Goal: Information Seeking & Learning: Learn about a topic

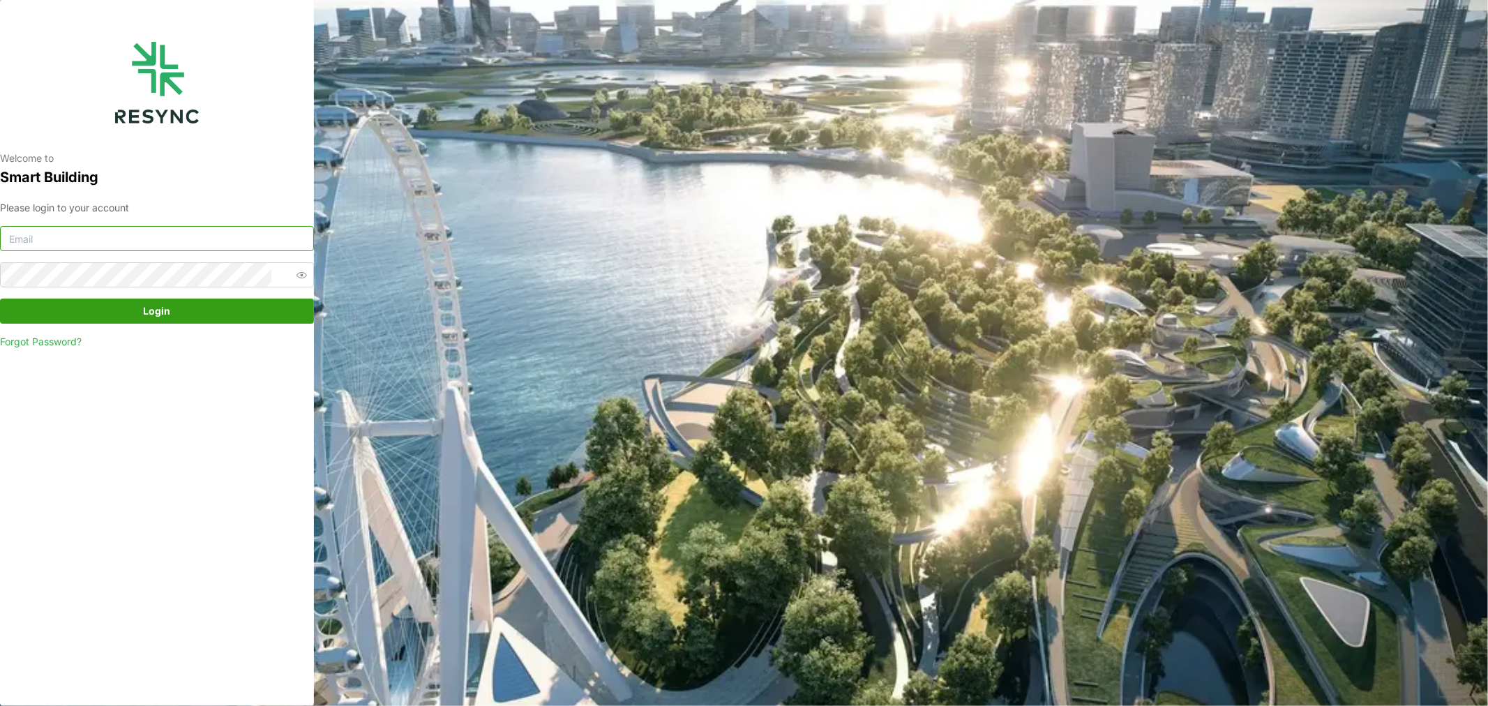
type input "[DOMAIN_NAME][EMAIL_ADDRESS][DOMAIN_NAME]"
click at [169, 316] on span "Login" at bounding box center [157, 311] width 27 height 24
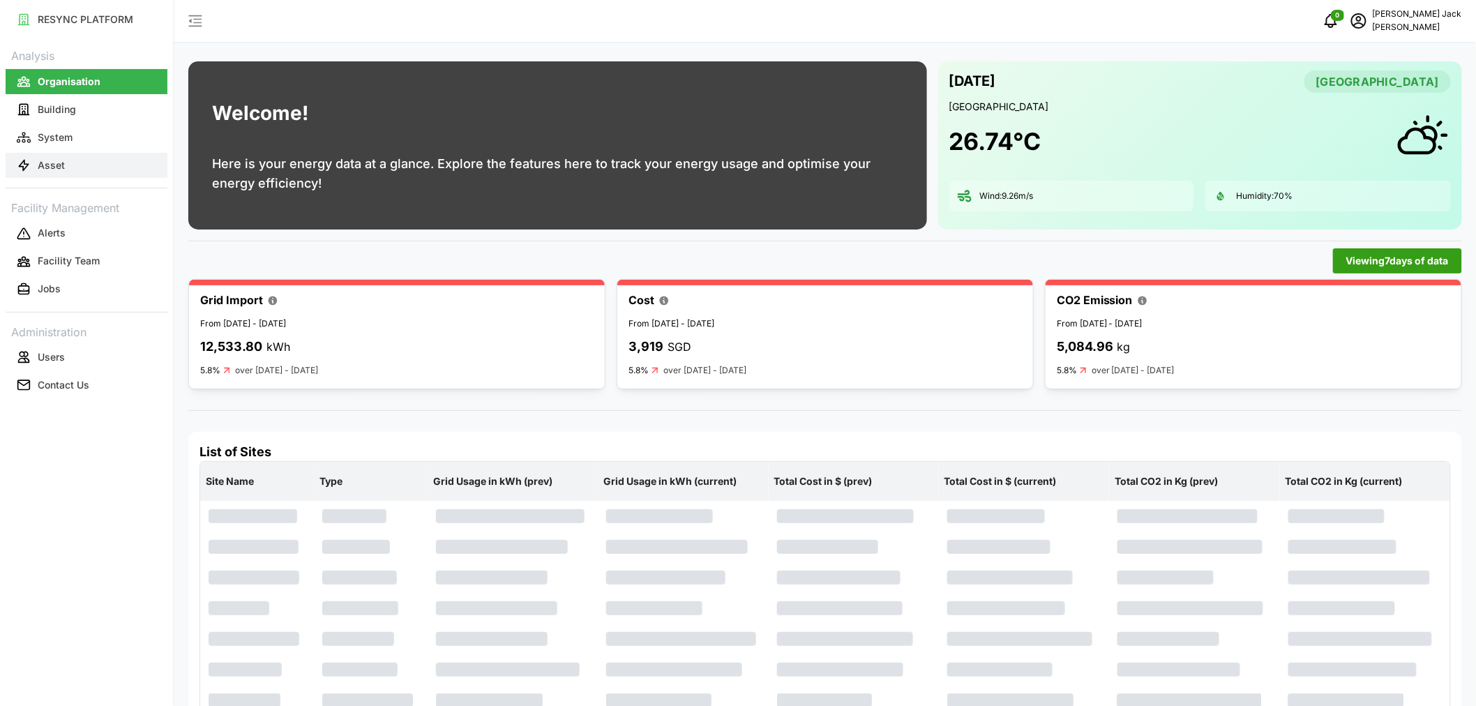
click at [57, 170] on p "Asset" at bounding box center [51, 165] width 27 height 14
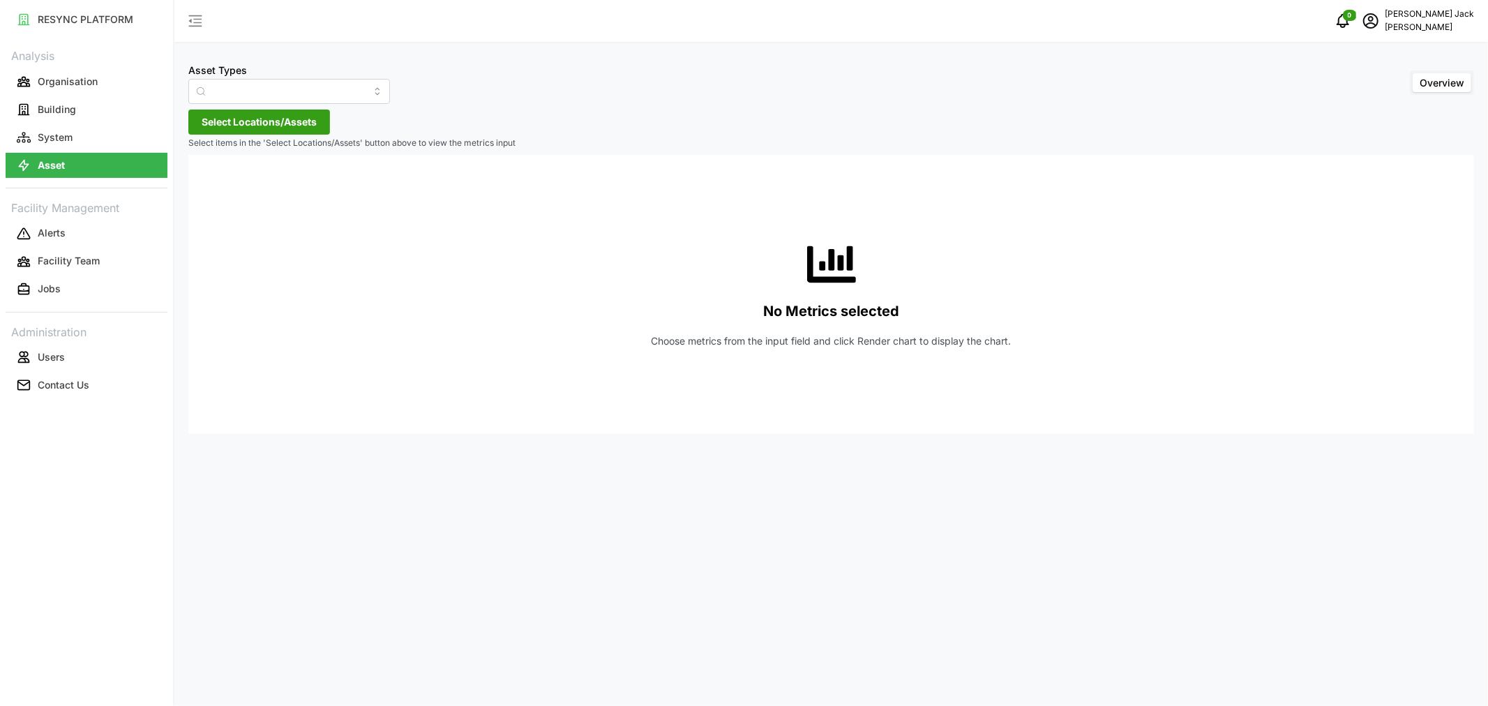
type input "Condensing Unit"
click at [38, 130] on p "System" at bounding box center [55, 137] width 35 height 14
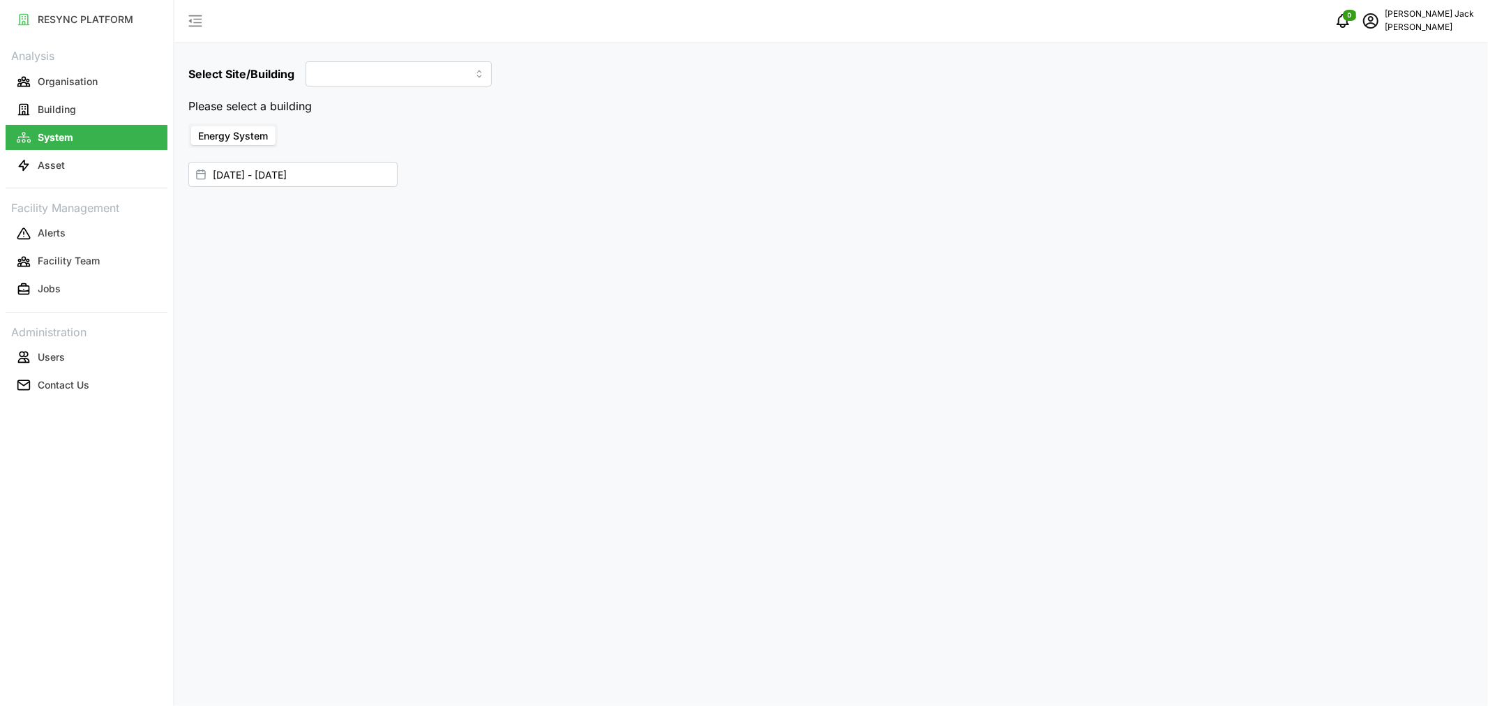
type input "Dormitory Building"
click at [248, 149] on input "29 Aug 2025 - 04 Sep 2025" at bounding box center [292, 146] width 209 height 25
click at [323, 284] on button "5" at bounding box center [322, 285] width 25 height 25
type input "04 Sep 2025 - 05 Sep 2025"
type input "04 Sep 2025"
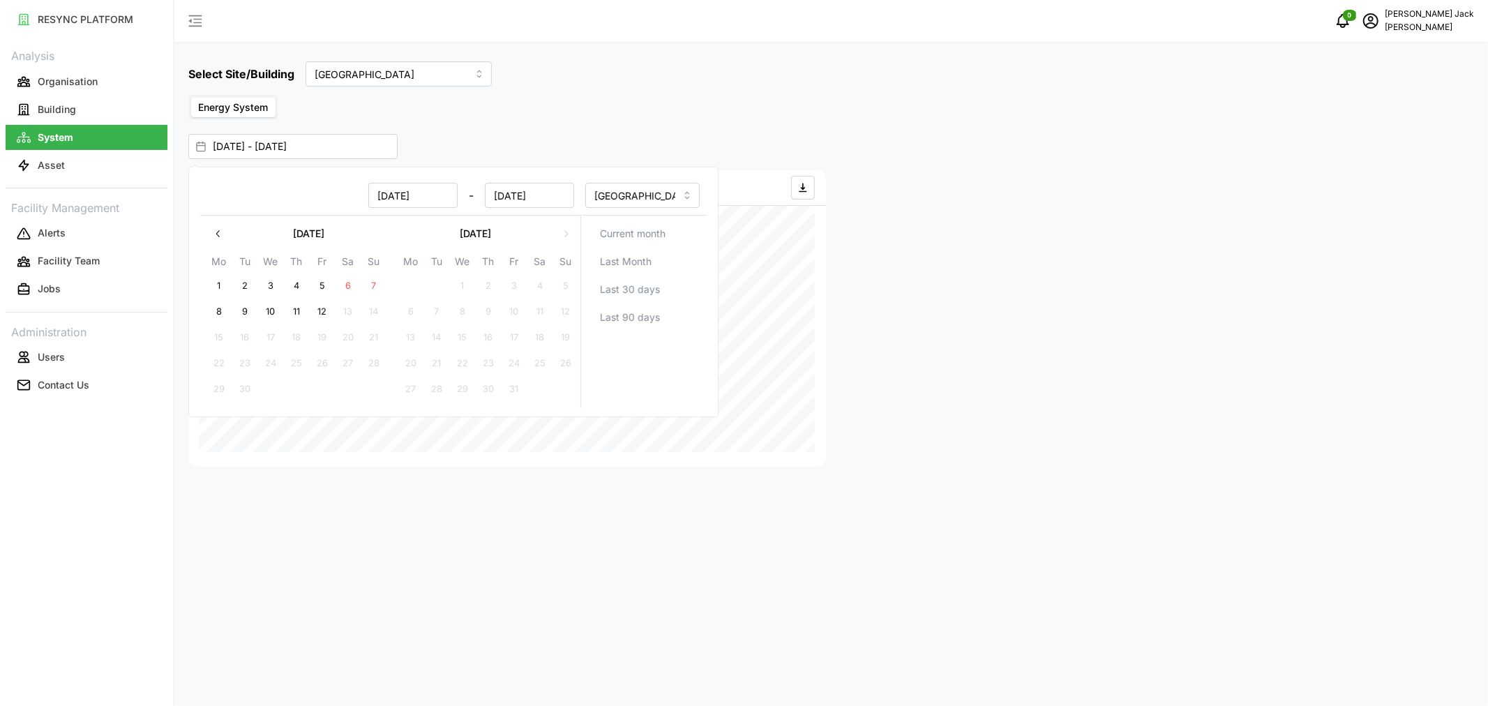
type input "05 Sep 2025"
click at [296, 308] on button "11" at bounding box center [296, 311] width 25 height 25
type input "05 Sep 2025 - 11 Sep 2025"
type input "05 Sep 2025"
type input "11 Sep 2025"
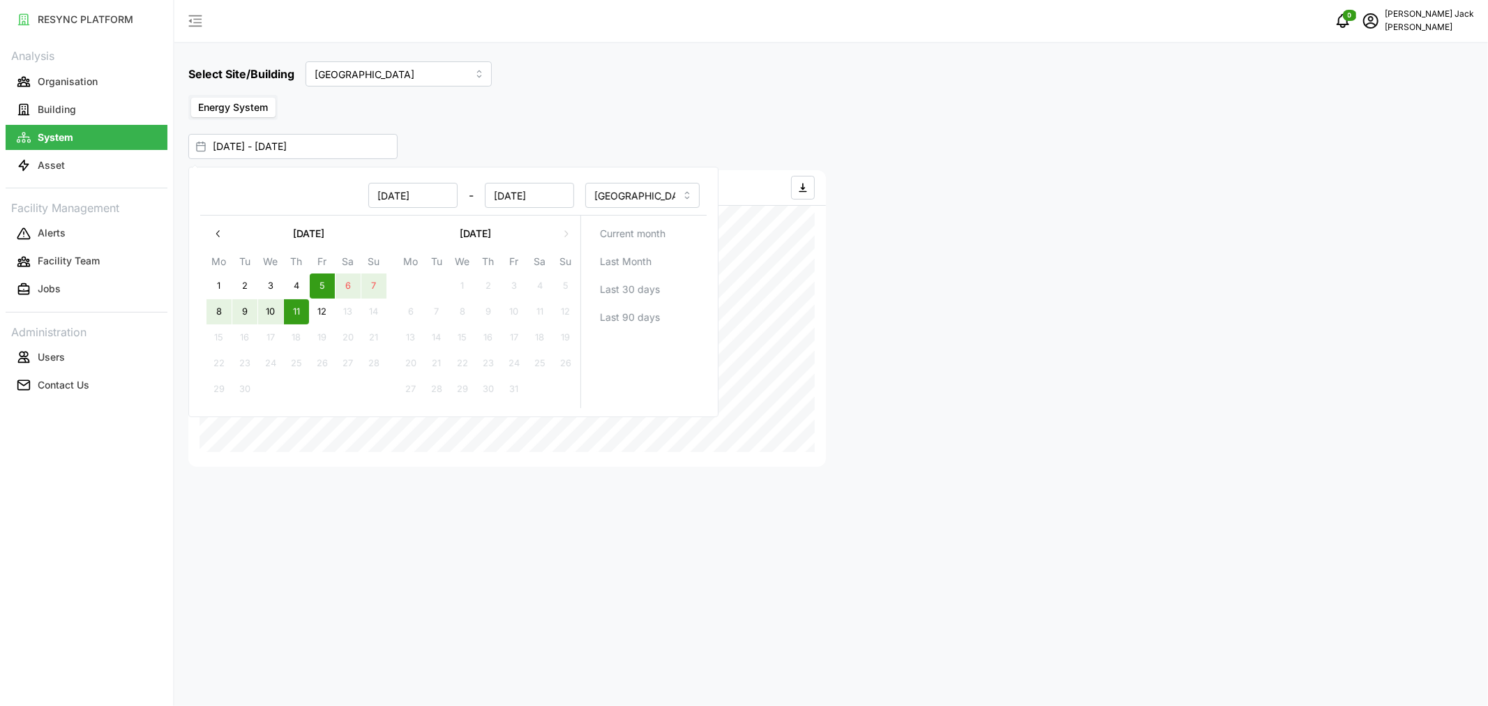
click at [643, 96] on div "Energy System" at bounding box center [830, 107] width 1285 height 25
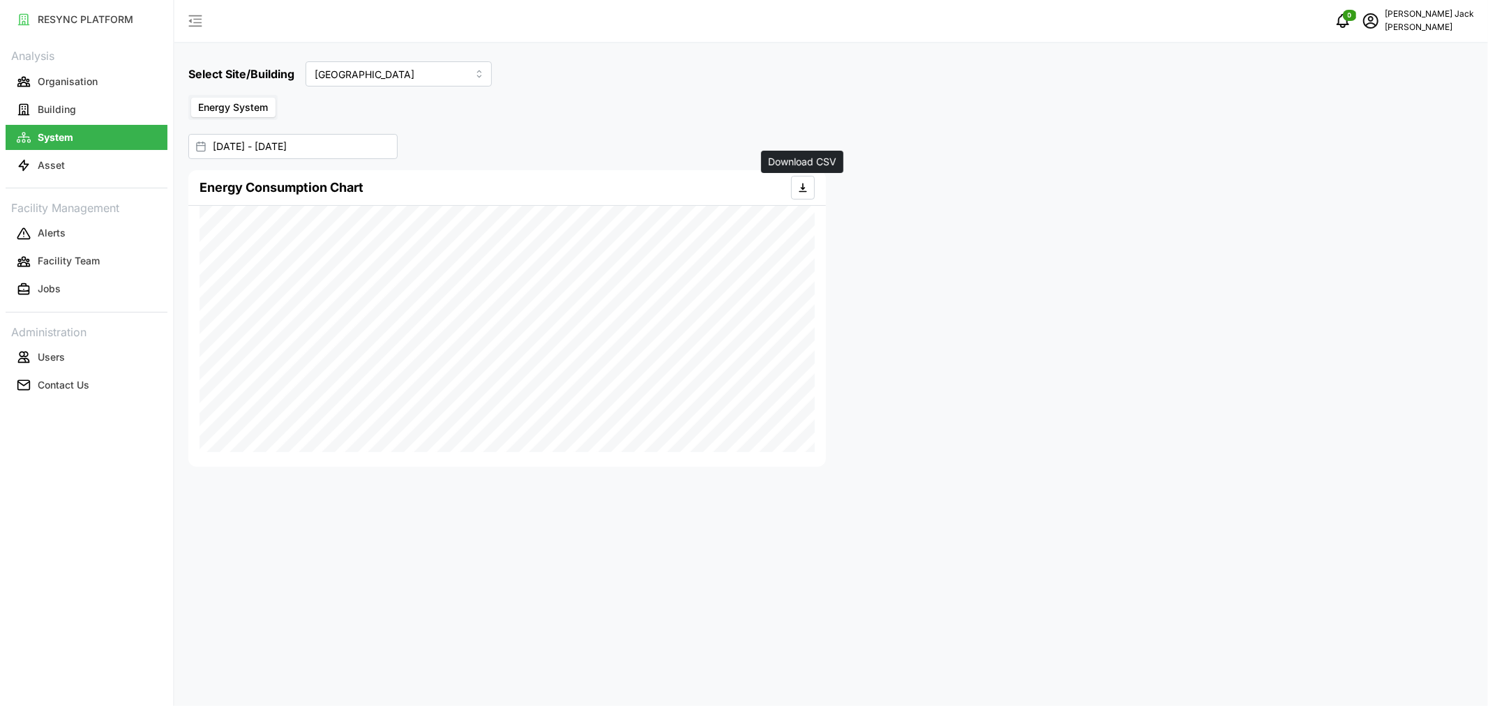
click at [801, 192] on icon "button" at bounding box center [802, 187] width 11 height 11
click at [400, 80] on input "Dormitory Building" at bounding box center [398, 73] width 186 height 25
click at [352, 127] on span "Site Office Building" at bounding box center [360, 130] width 86 height 15
type input "Site Office Building"
click at [806, 185] on icon "button" at bounding box center [802, 187] width 11 height 11
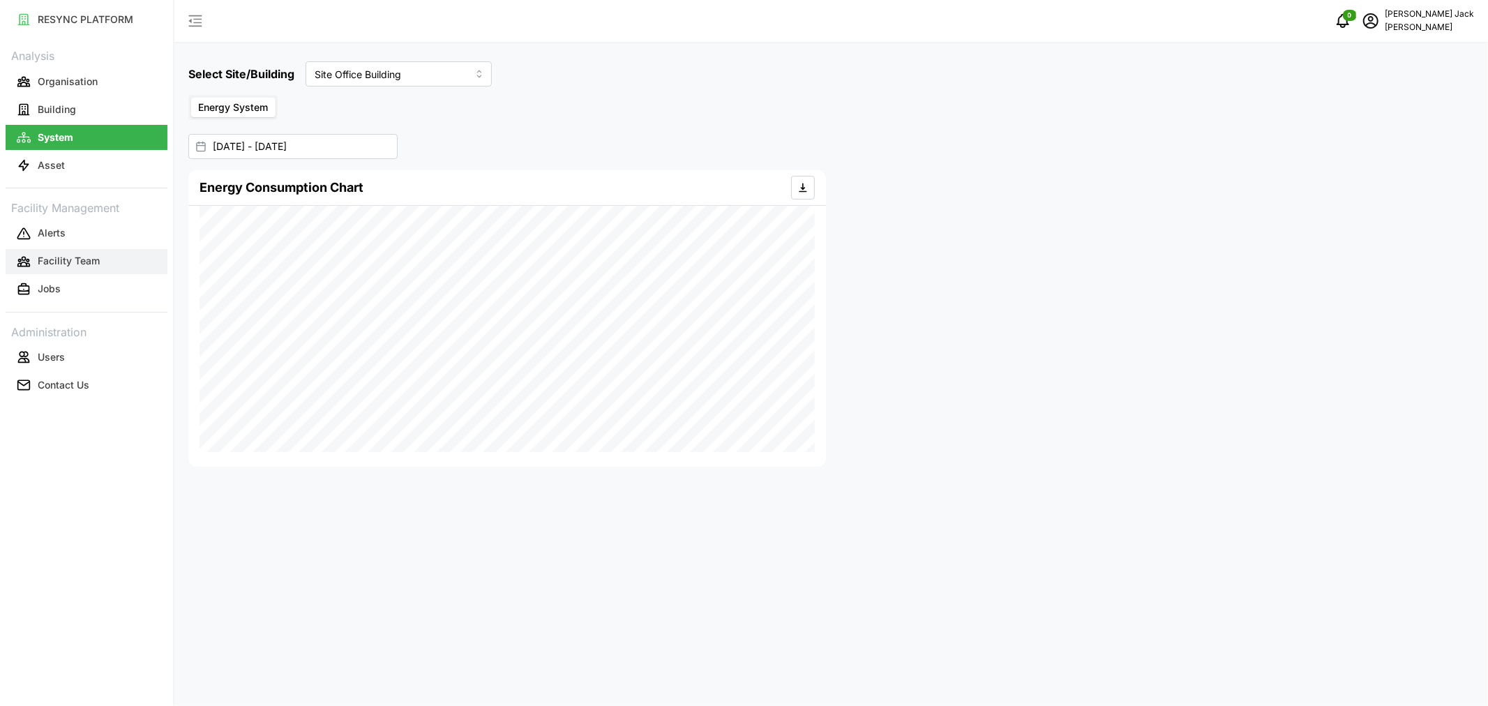
click at [39, 259] on p "Facility Team" at bounding box center [69, 261] width 62 height 14
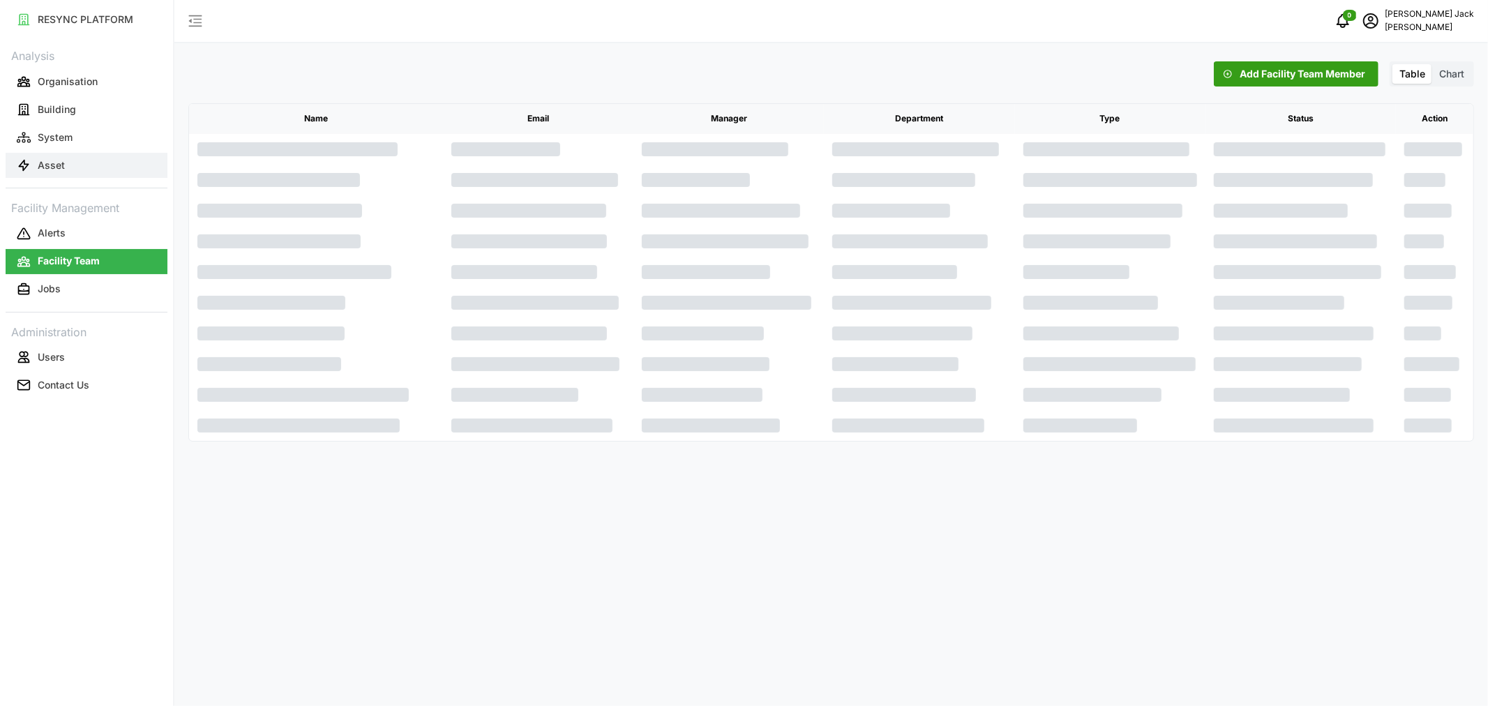
click at [63, 161] on p "Asset" at bounding box center [51, 165] width 27 height 14
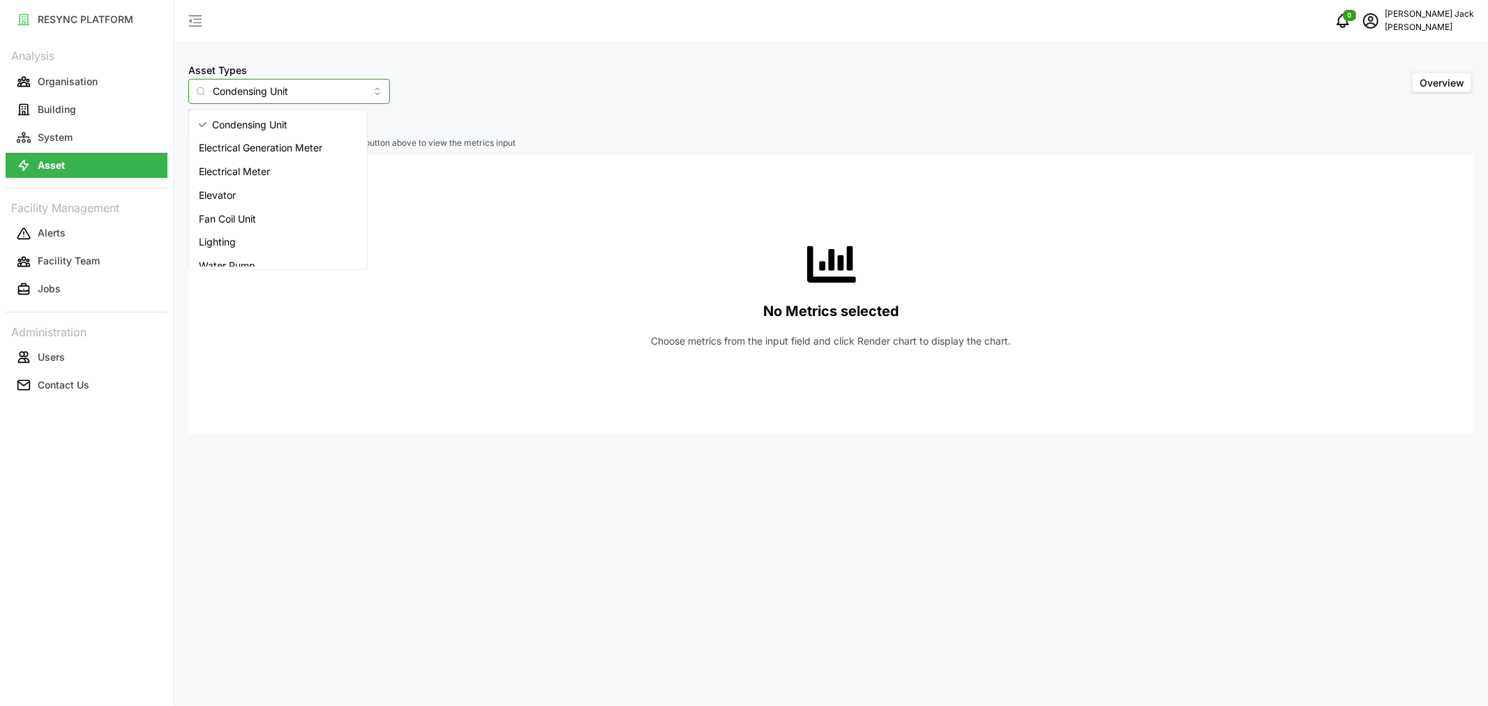
click at [321, 93] on input "Condensing Unit" at bounding box center [289, 91] width 202 height 25
click at [276, 169] on div "Electrical Meter" at bounding box center [278, 172] width 172 height 24
type input "Electrical Meter"
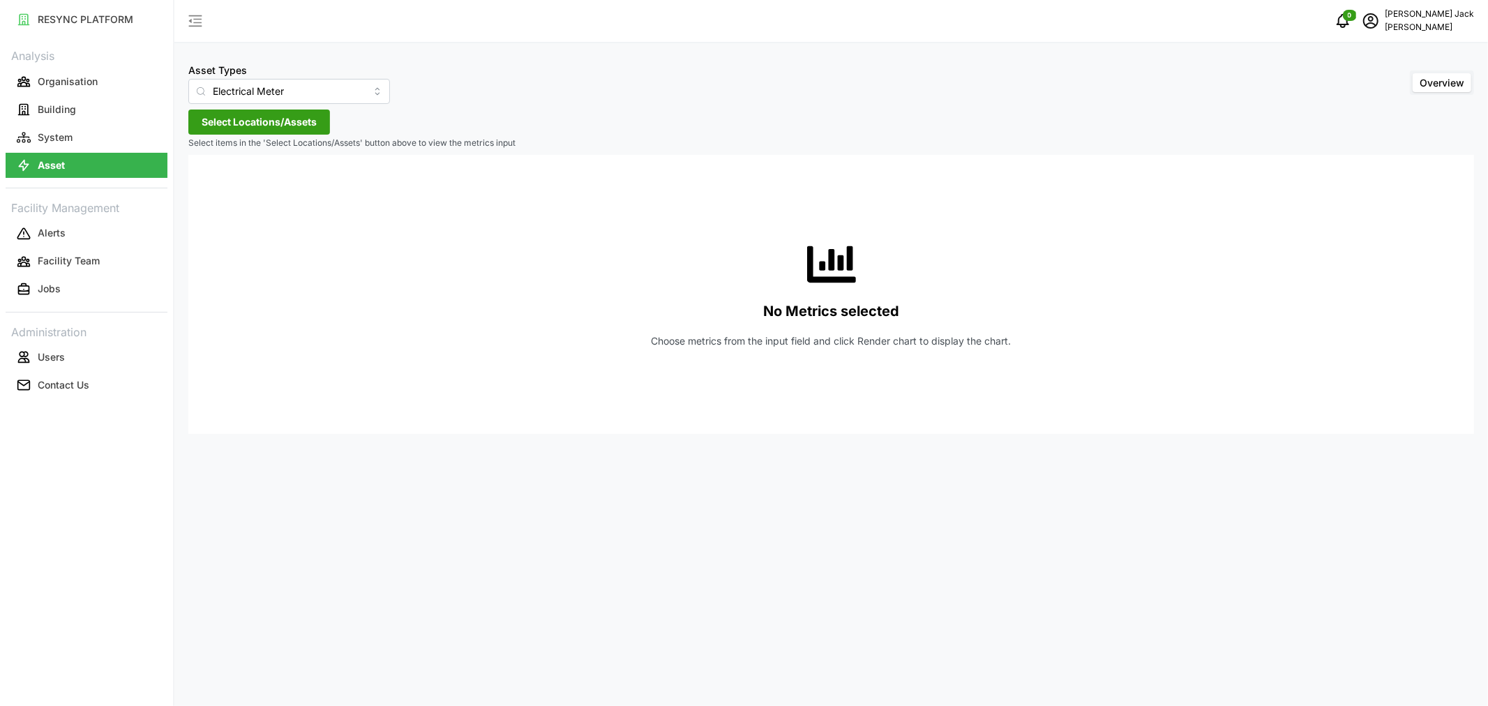
click at [279, 126] on span "Select Locations/Assets" at bounding box center [259, 122] width 115 height 24
click at [204, 184] on icon at bounding box center [206, 184] width 11 height 11
click at [216, 227] on polyline at bounding box center [217, 225] width 3 height 6
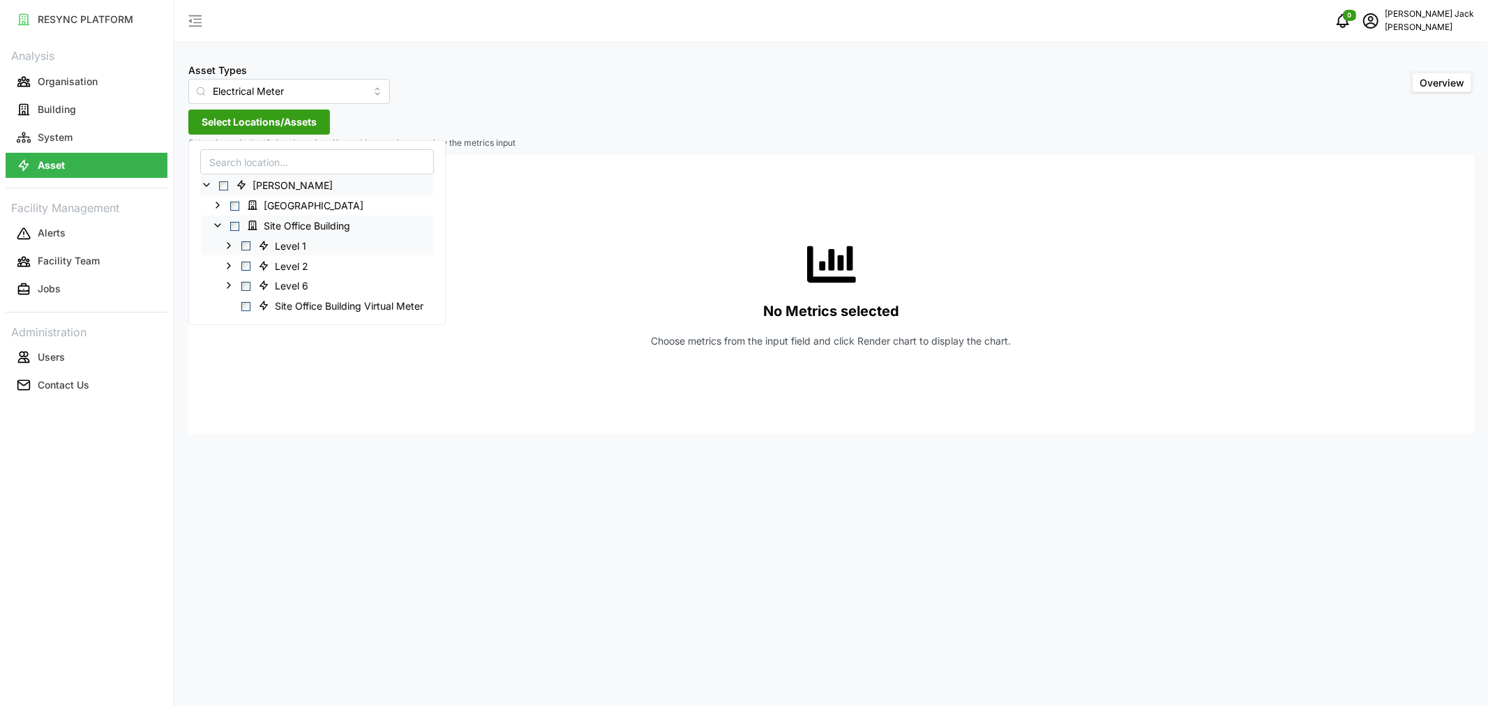
click at [228, 246] on polyline at bounding box center [228, 245] width 3 height 6
click at [255, 285] on span "Select Entrance" at bounding box center [256, 286] width 9 height 9
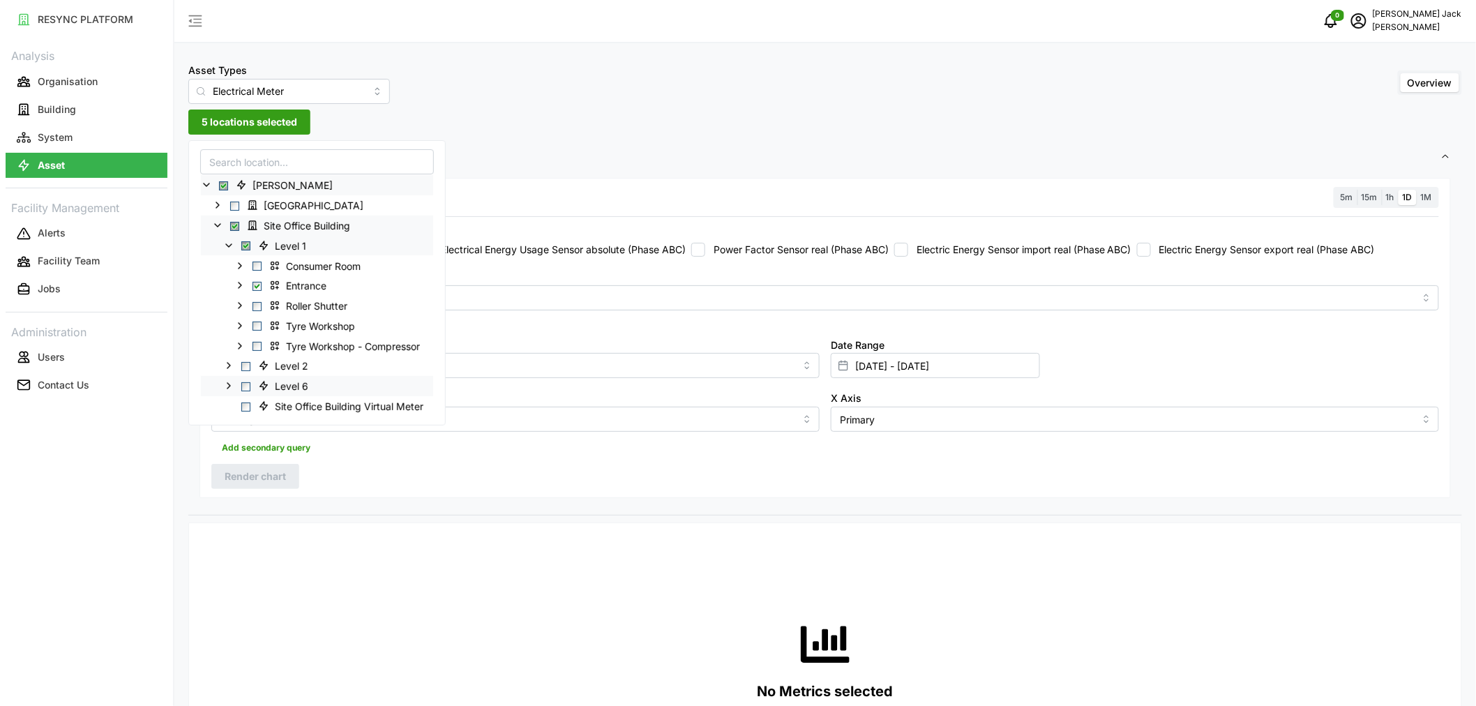
click at [229, 385] on polyline at bounding box center [228, 386] width 3 height 6
click at [244, 445] on icon at bounding box center [239, 445] width 11 height 11
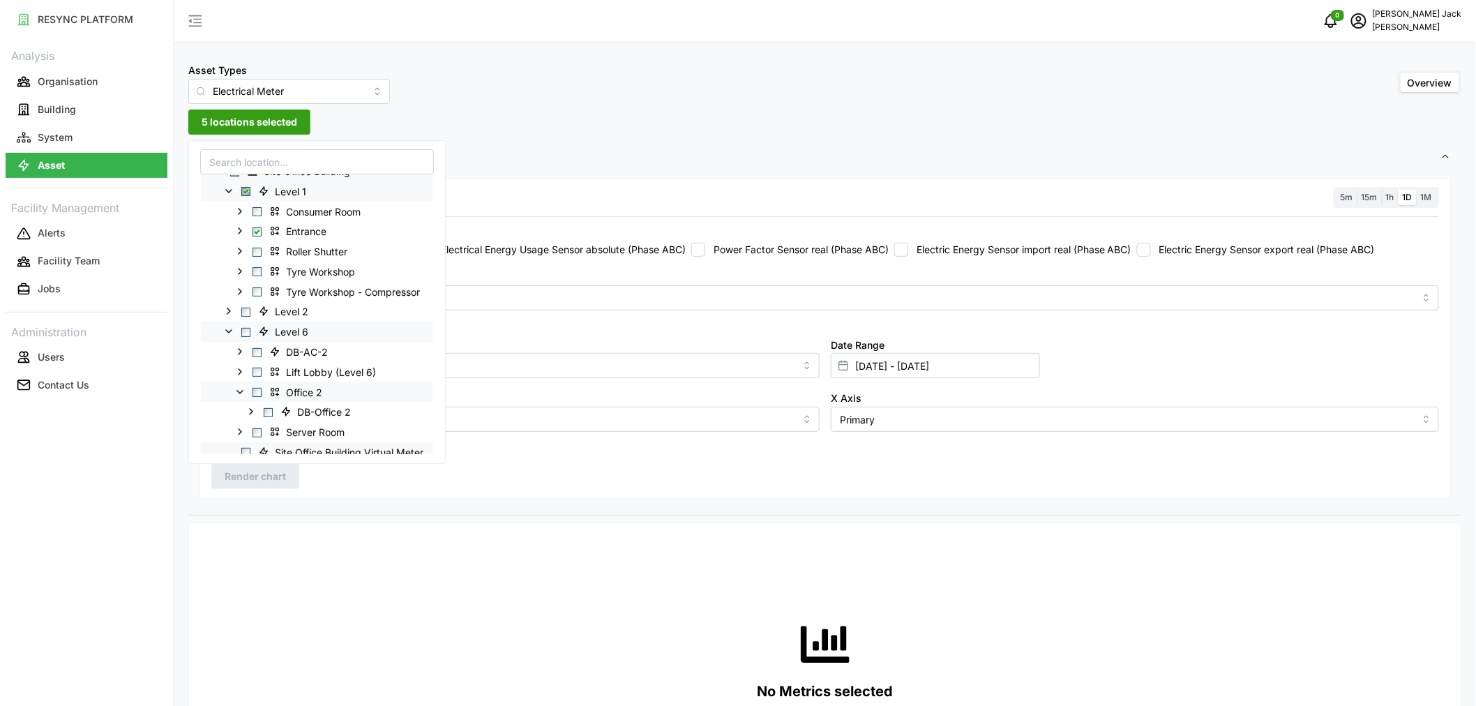
scroll to position [77, 0]
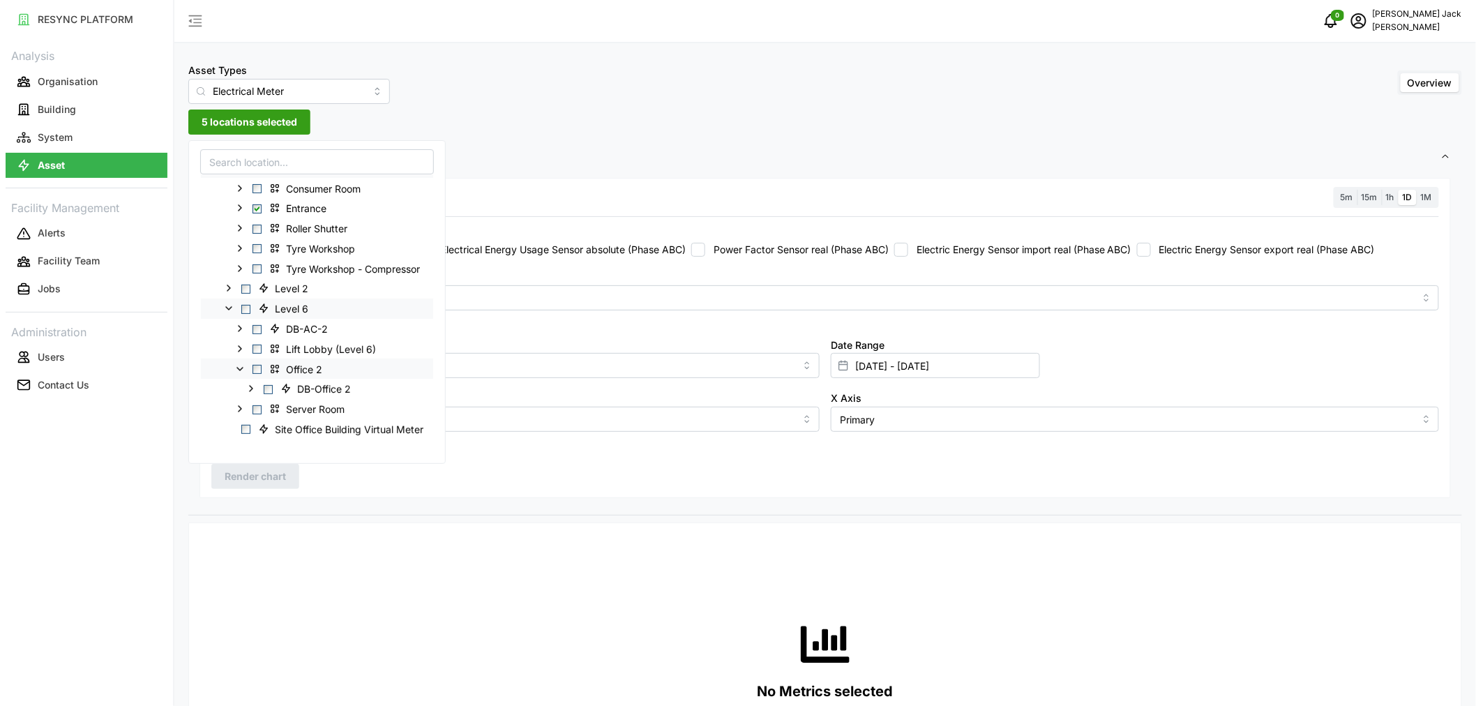
click at [255, 371] on span "Select Office 2" at bounding box center [256, 369] width 9 height 9
click at [255, 409] on span "Select Server Room" at bounding box center [256, 409] width 9 height 9
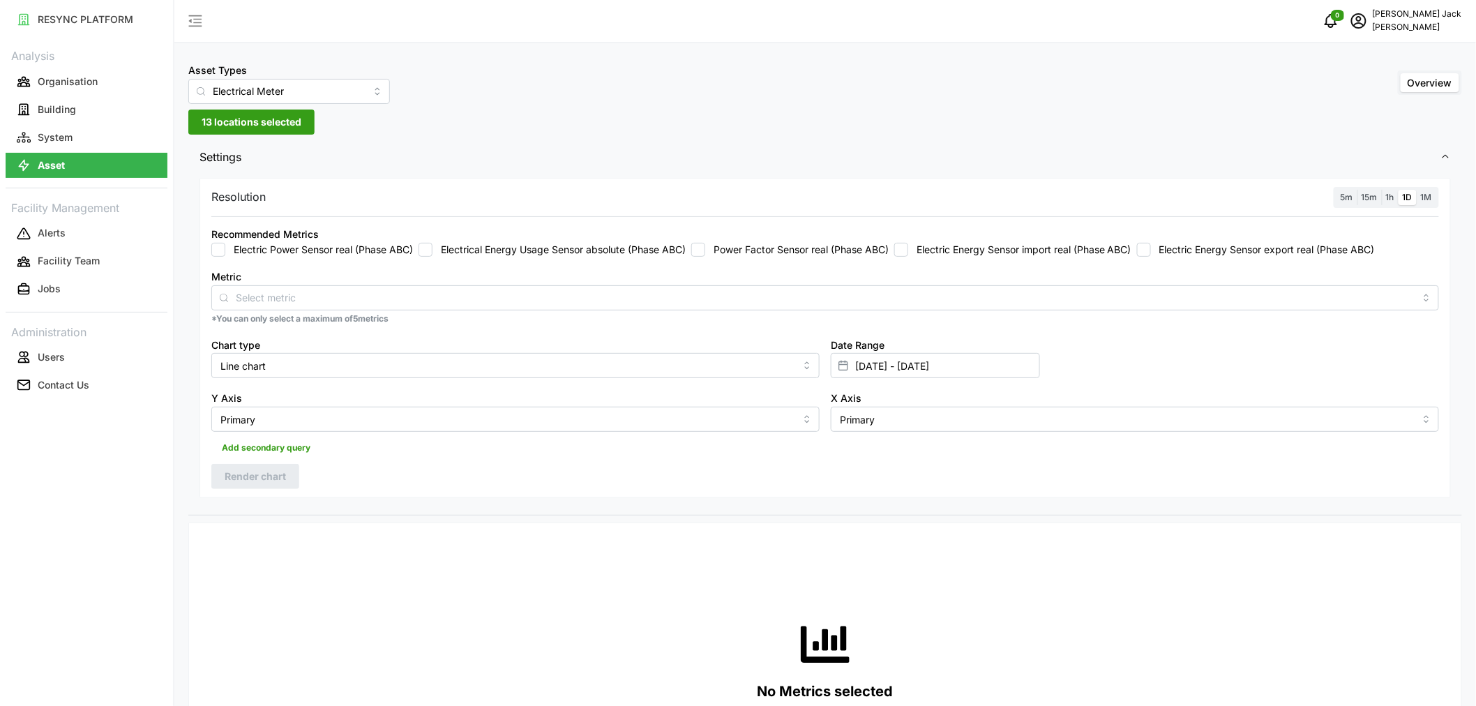
click at [701, 133] on div "Asset Types Electrical Meter Overview 13 locations selected Settings Resolution…" at bounding box center [824, 702] width 1301 height 1405
click at [423, 248] on input "Electrical Energy Usage Sensor absolute (Phase ABC)" at bounding box center [425, 250] width 14 height 14
checkbox input "true"
click at [919, 365] on input "29 Aug 2025 - 04 Sep 2025" at bounding box center [935, 365] width 209 height 25
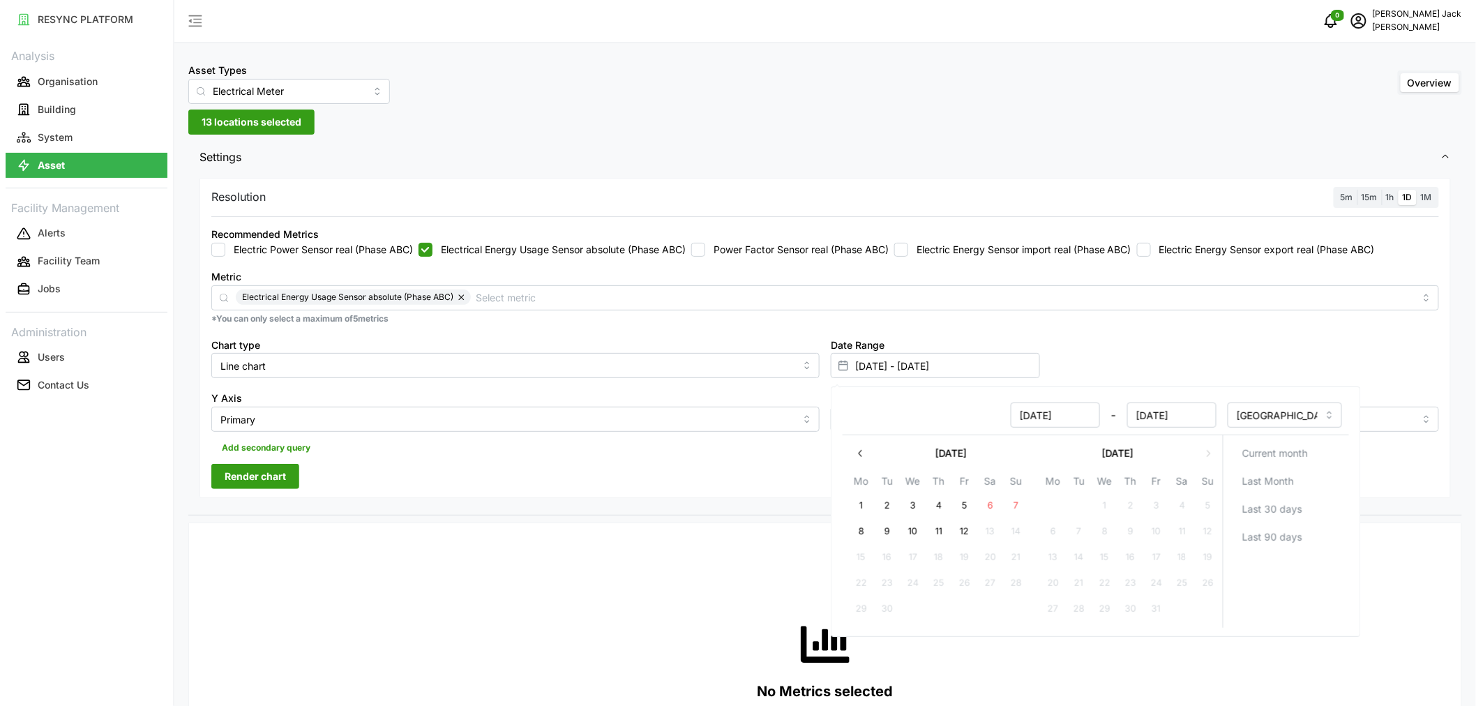
click at [967, 505] on button "5" at bounding box center [964, 505] width 25 height 25
type input "04 Sep 2025 - 05 Sep 2025"
type input "04 Sep 2025"
type input "05 Sep 2025"
click at [935, 529] on button "11" at bounding box center [938, 531] width 25 height 25
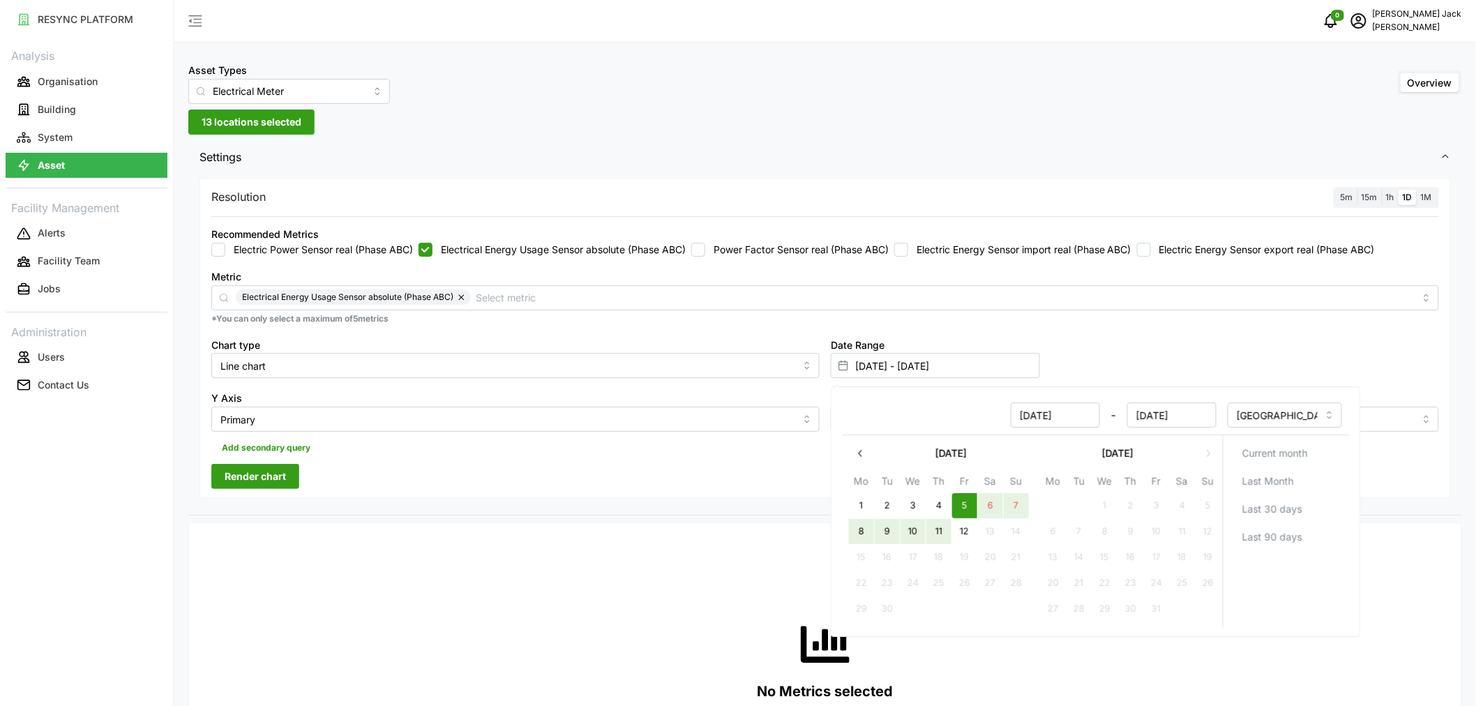
type input "05 Sep 2025 - 11 Sep 2025"
type input "05 Sep 2025"
type input "11 Sep 2025"
click at [753, 594] on div "No Metrics selected Choose metrics from the input field and click Render chart …" at bounding box center [825, 673] width 1228 height 279
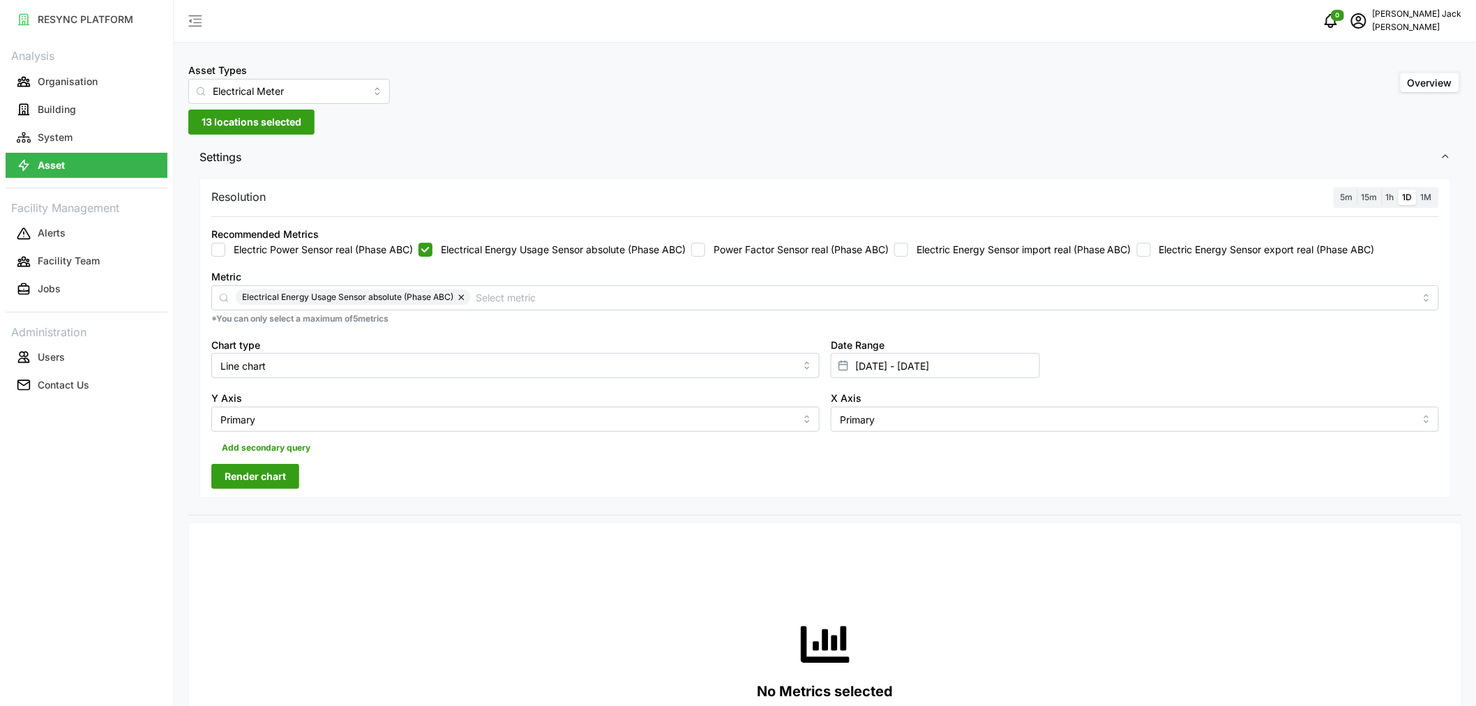
click at [251, 473] on span "Render chart" at bounding box center [255, 477] width 61 height 24
click at [1444, 549] on span "button" at bounding box center [1436, 548] width 27 height 27
